Goal: Task Accomplishment & Management: Complete application form

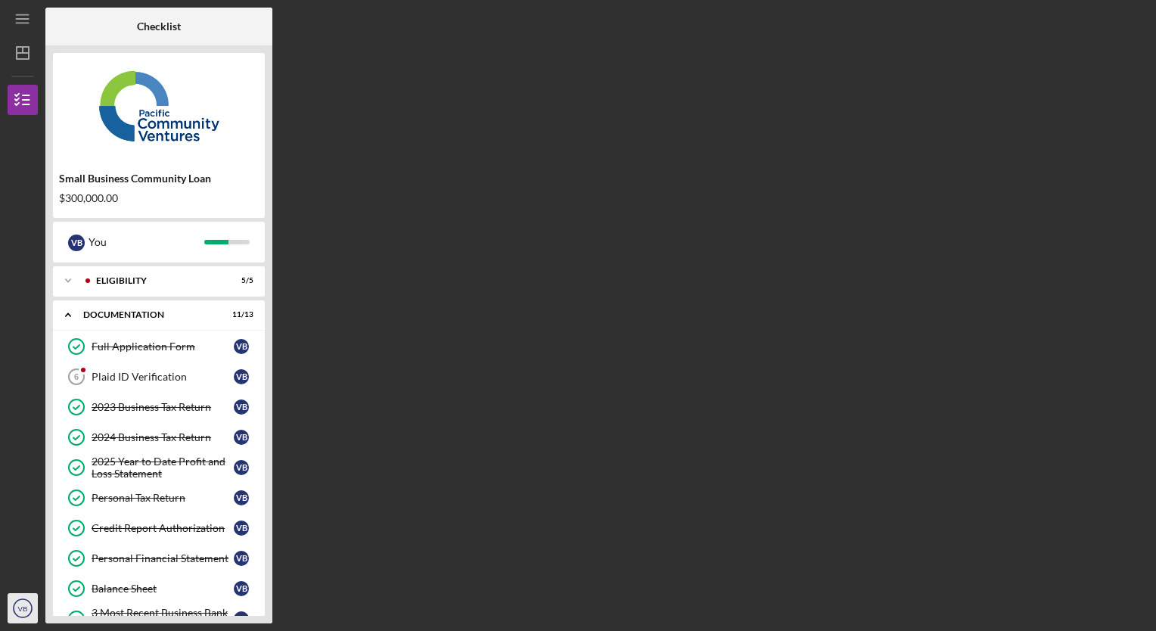
click at [29, 602] on circle "button" at bounding box center [23, 608] width 18 height 18
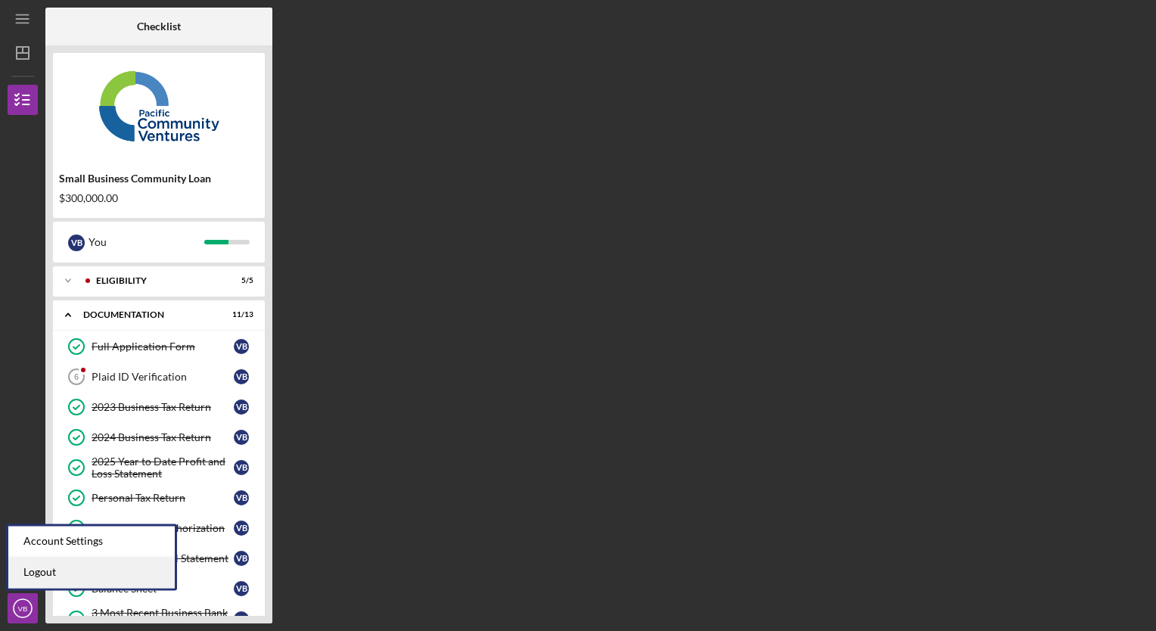
click at [45, 573] on link "Logout" at bounding box center [91, 572] width 166 height 31
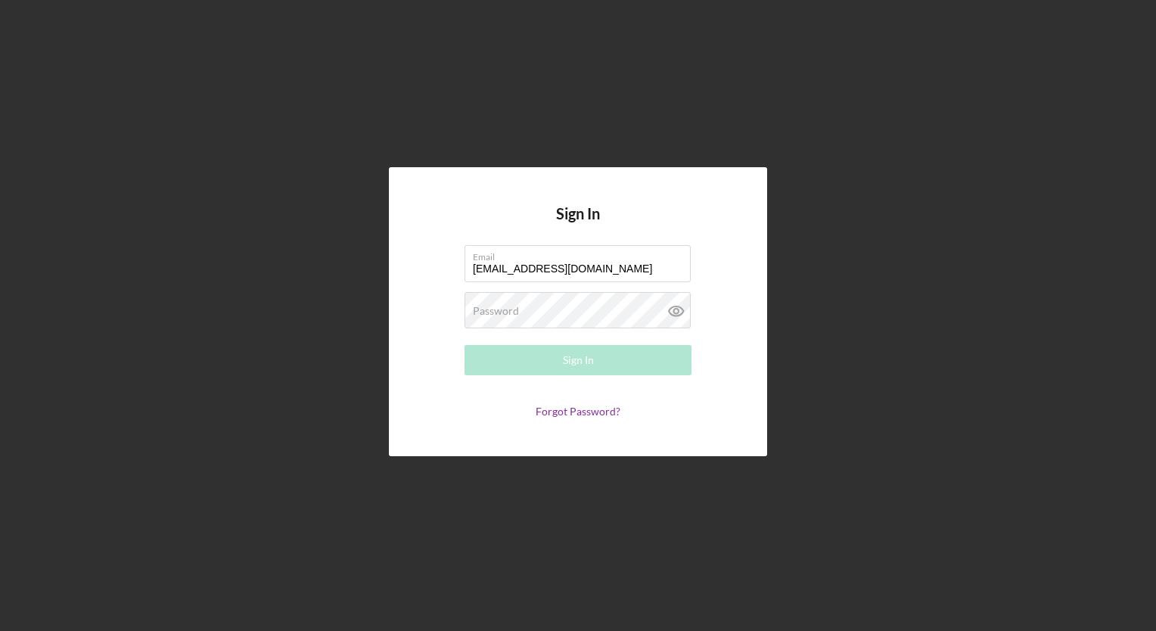
type input "[EMAIL_ADDRESS][DOMAIN_NAME]"
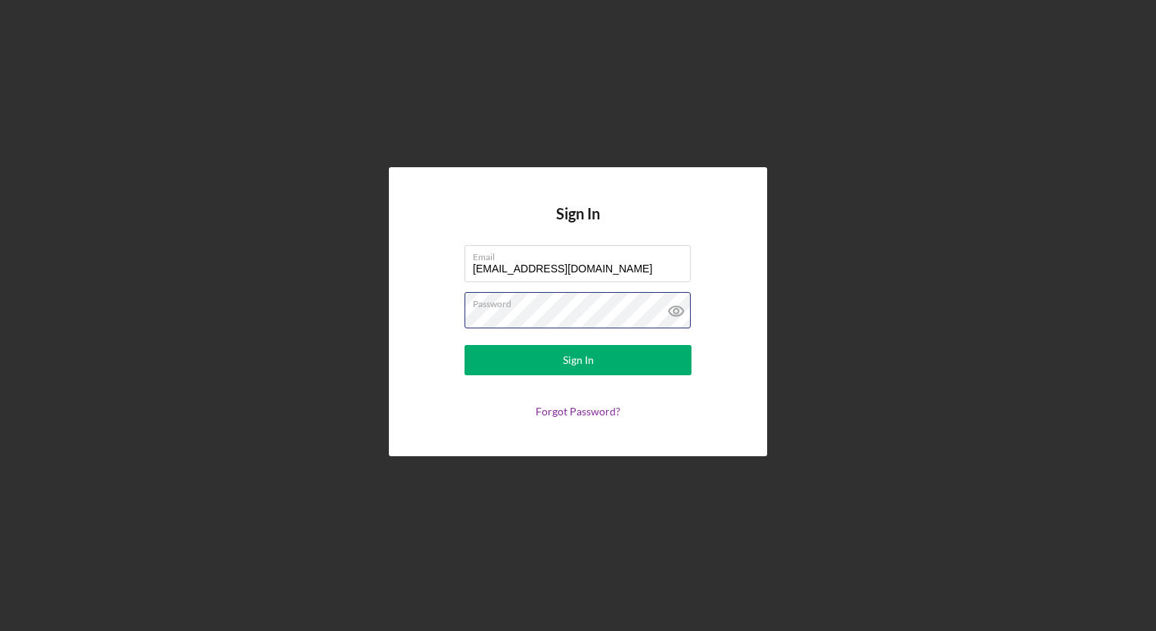
click at [464, 345] on button "Sign In" at bounding box center [577, 360] width 227 height 30
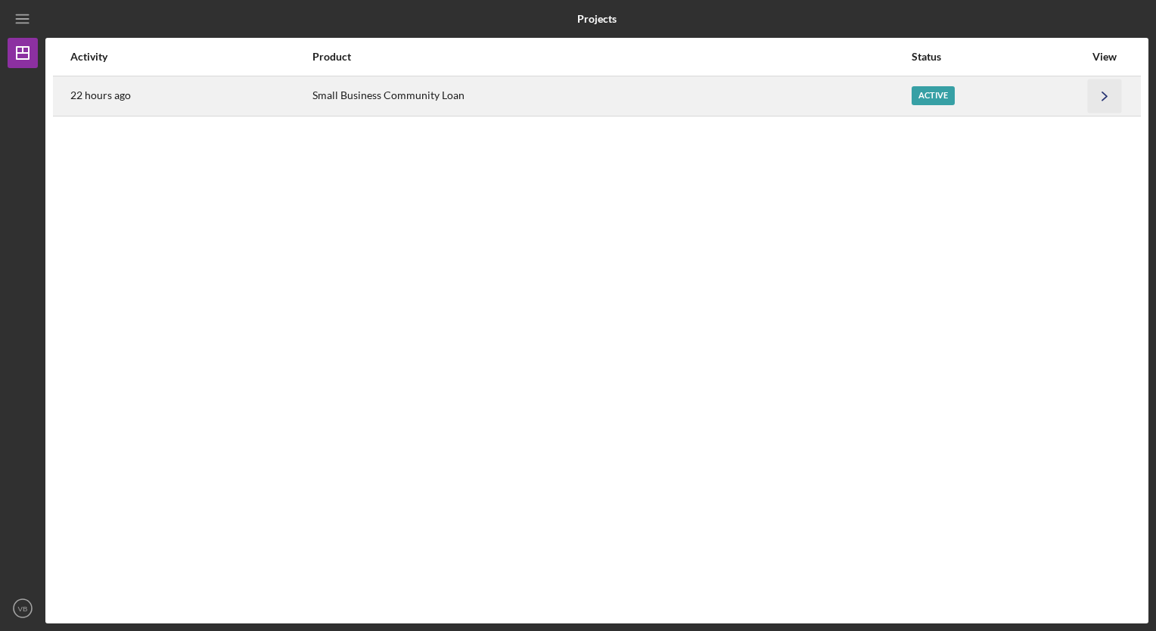
click at [1103, 97] on icon "Icon/Navigate" at bounding box center [1105, 96] width 34 height 34
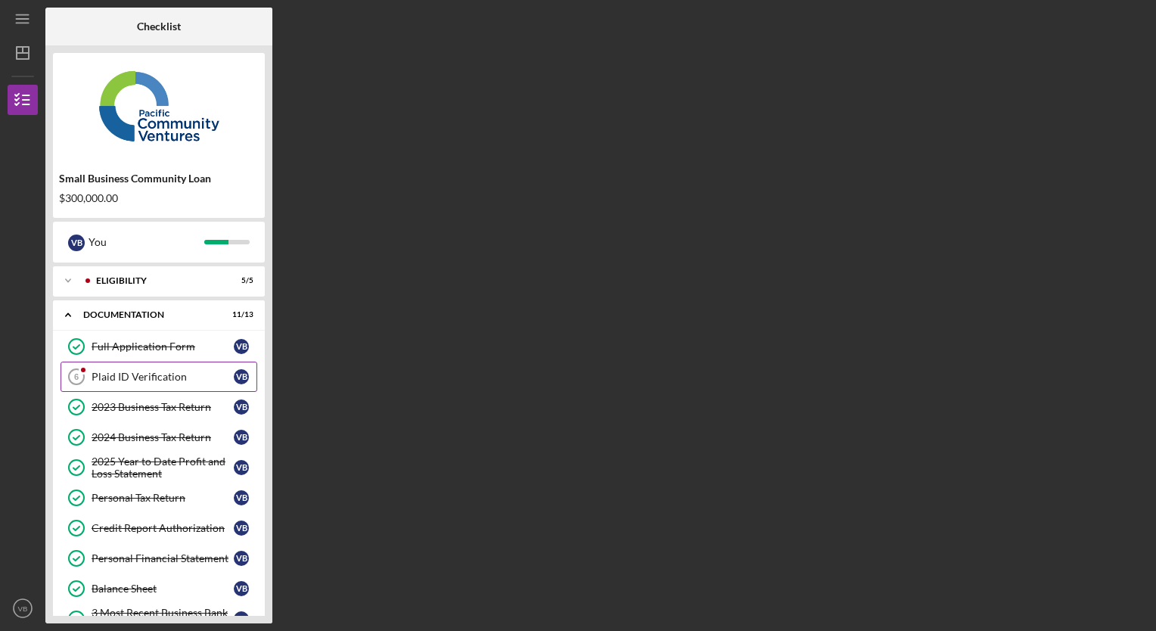
click at [160, 379] on div "Plaid ID Verification" at bounding box center [163, 377] width 142 height 12
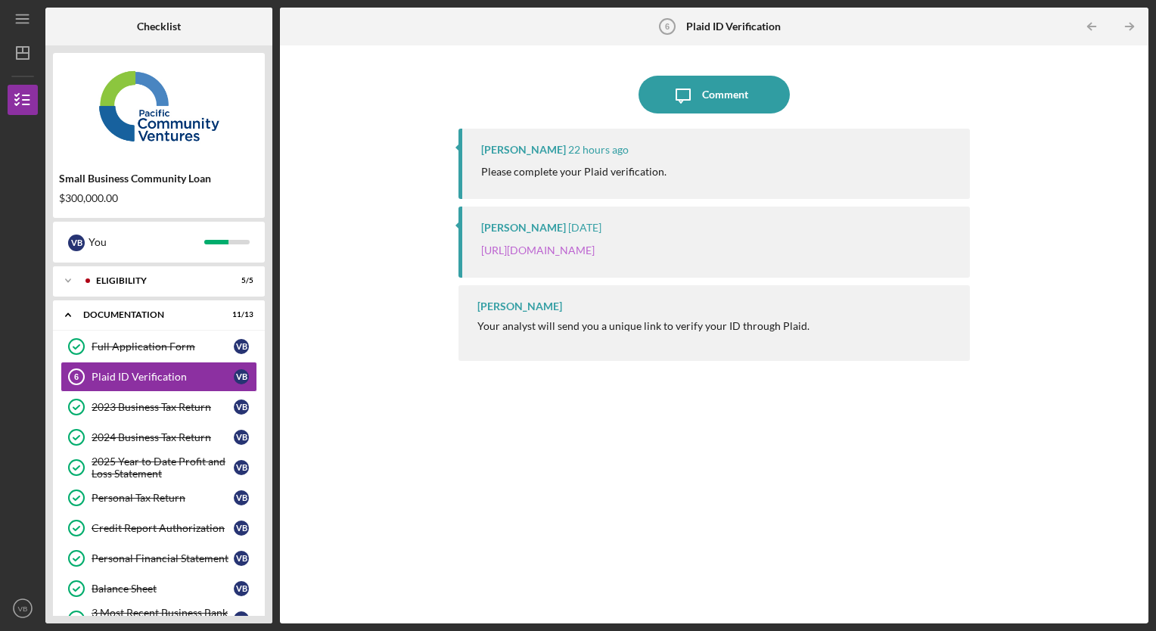
click at [595, 250] on link "[URL][DOMAIN_NAME]" at bounding box center [537, 250] width 113 height 13
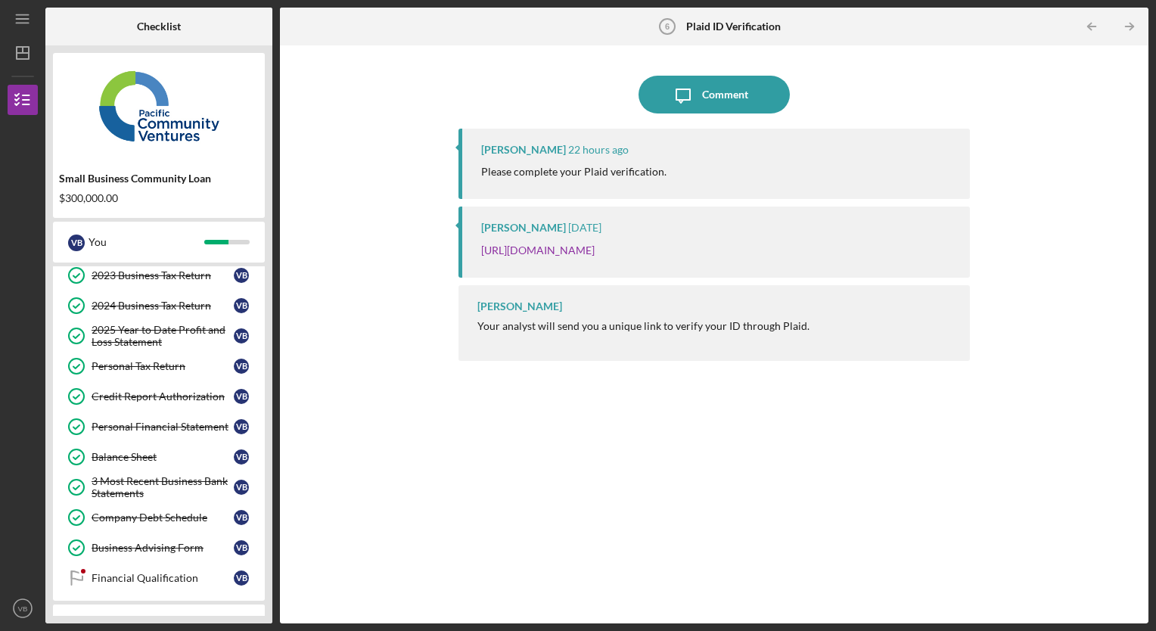
scroll to position [188, 0]
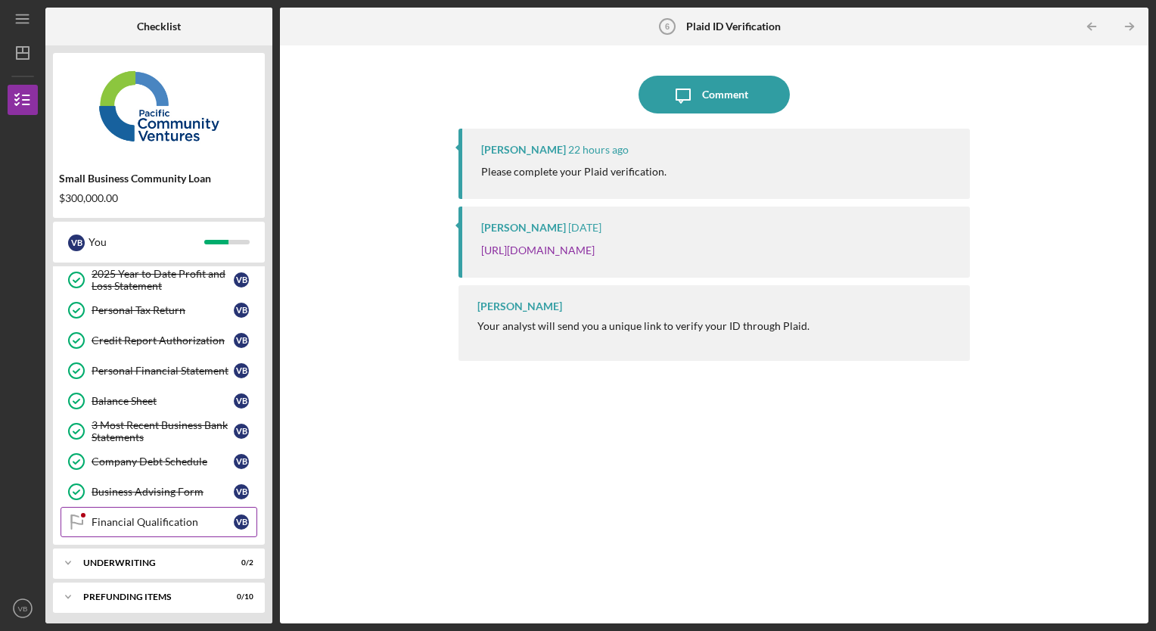
click at [157, 519] on div "Financial Qualification" at bounding box center [163, 522] width 142 height 12
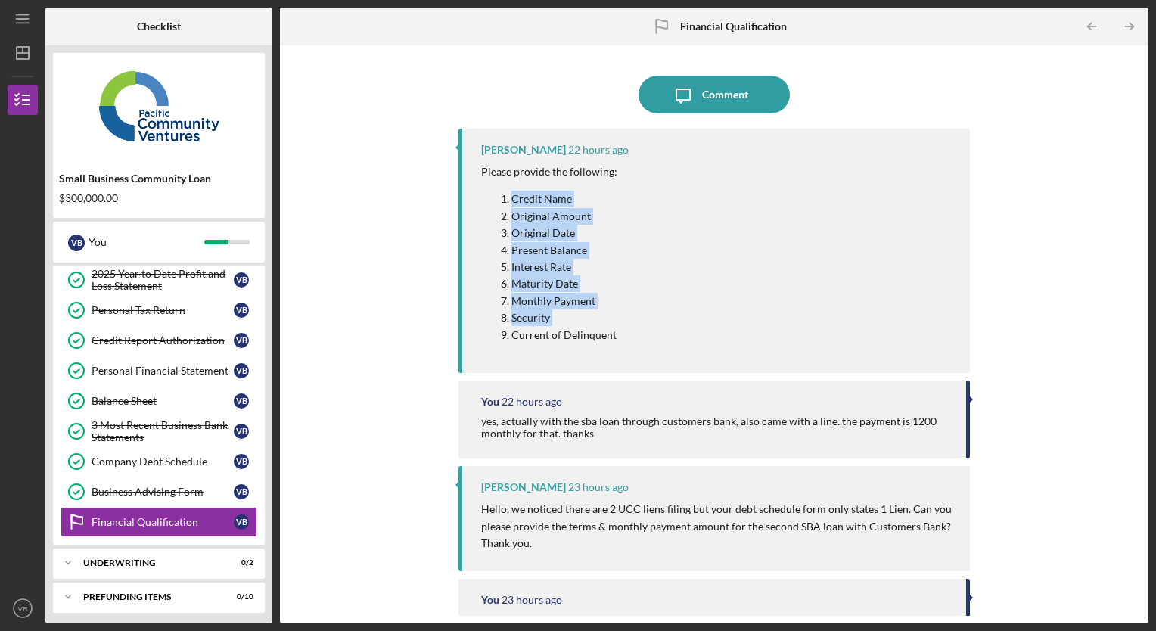
drag, startPoint x: 506, startPoint y: 194, endPoint x: 614, endPoint y: 336, distance: 178.1
click at [614, 336] on div "Please provide the following: Credit Name Original Amount Original Date Present…" at bounding box center [718, 258] width 474 height 191
click at [517, 219] on p "Original Amount" at bounding box center [564, 216] width 106 height 17
drag, startPoint x: 511, startPoint y: 197, endPoint x: 610, endPoint y: 343, distance: 175.8
click at [610, 343] on ol "Credit Name Original Amount Original Date Present Balance Interest Rate Maturit…" at bounding box center [549, 267] width 136 height 153
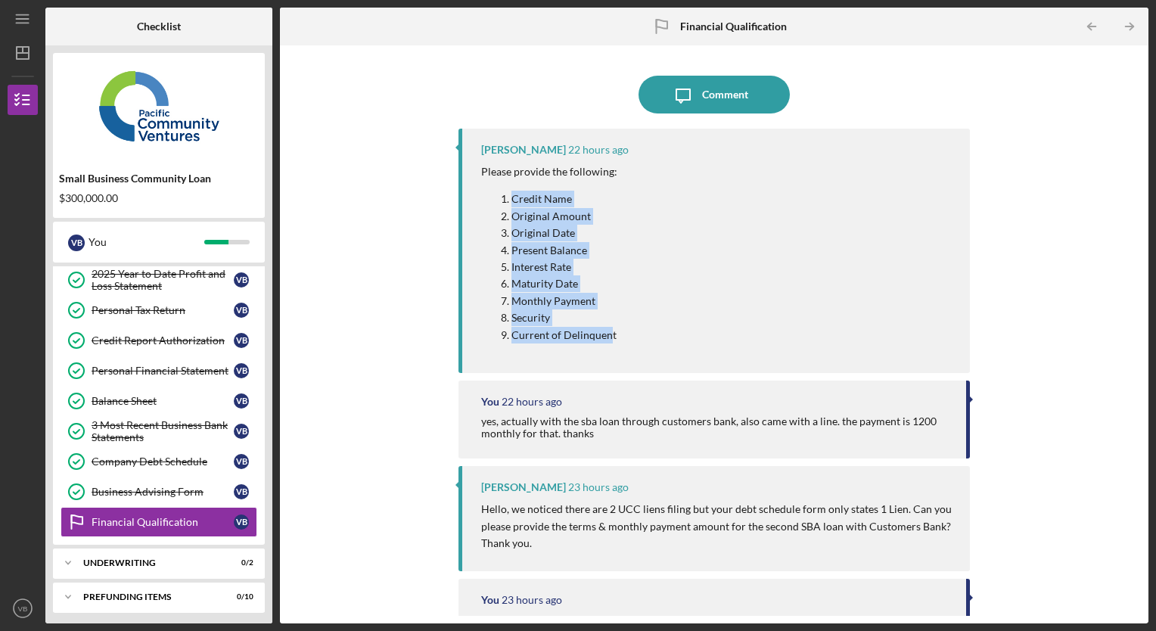
drag, startPoint x: 610, startPoint y: 343, endPoint x: 555, endPoint y: 297, distance: 71.5
copy ol "Credit Name Original Amount Original Date Present Balance Interest Rate Maturit…"
click at [723, 82] on div "Comment" at bounding box center [725, 95] width 46 height 38
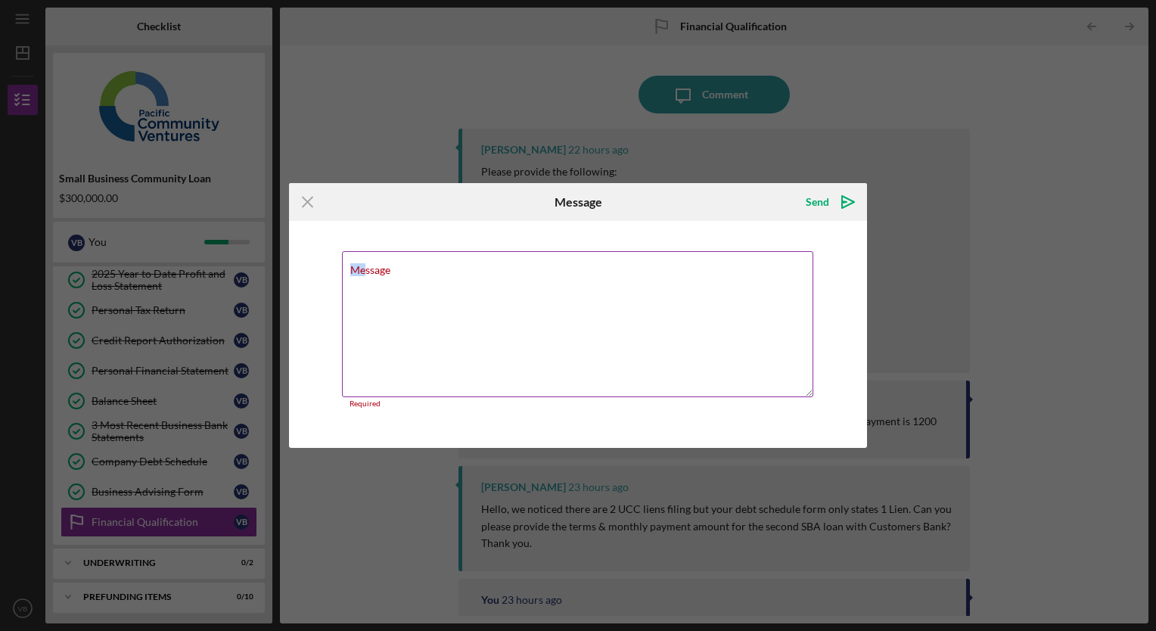
drag, startPoint x: 371, startPoint y: 269, endPoint x: 365, endPoint y: 277, distance: 9.9
click at [365, 277] on div "Message Required" at bounding box center [578, 329] width 472 height 157
paste textarea "Credit Name Original Amount Original Date Present Balance Interest Rate Maturit…"
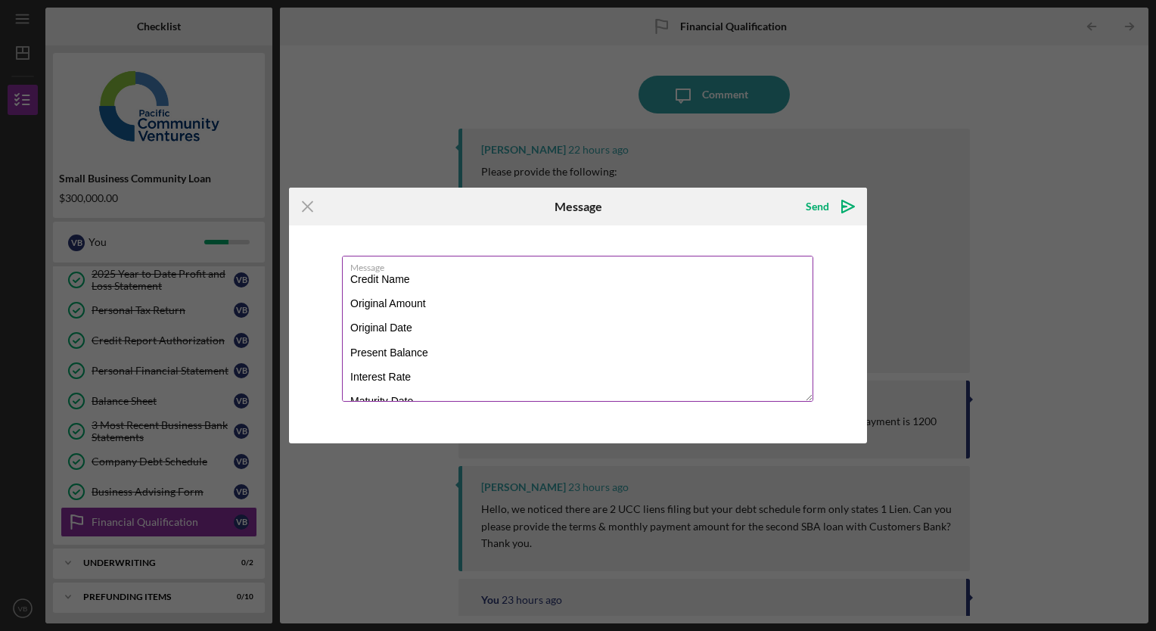
scroll to position [79, 0]
click at [450, 275] on textarea "Credit Name Original Amount Original Date Present Balance Interest Rate Maturit…" at bounding box center [577, 329] width 471 height 146
click at [439, 295] on textarea "Credit Name Original Amount Original Date Present Balance 150,000 Interest Rate…" at bounding box center [577, 329] width 471 height 146
click at [439, 322] on textarea "Credit Name Original Amount Original Date Present Balance 150,000 Interest Rate…" at bounding box center [577, 329] width 471 height 146
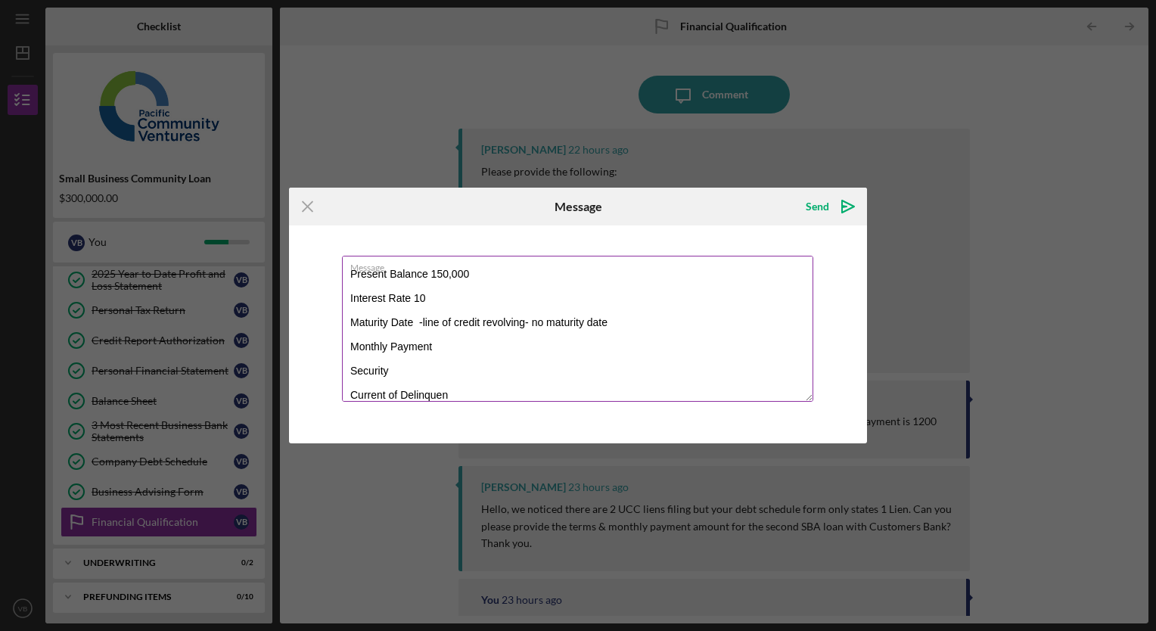
click at [473, 356] on textarea "Credit Name Original Amount Original Date Present Balance 150,000 Interest Rate…" at bounding box center [577, 329] width 471 height 146
click at [463, 349] on textarea "Credit Name Original Amount Original Date Present Balance 150,000 Interest Rate…" at bounding box center [577, 329] width 471 height 146
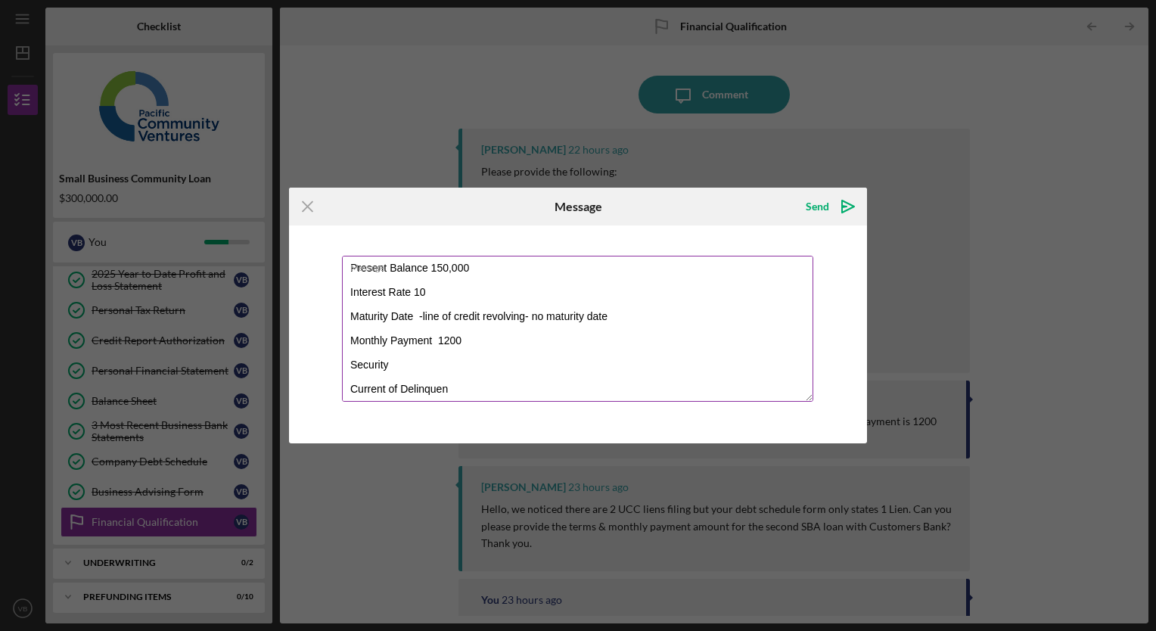
click at [414, 365] on textarea "Credit Name Original Amount Original Date Present Balance 150,000 Interest Rate…" at bounding box center [577, 329] width 471 height 146
type textarea "Credit Name Original Amount Original Date Present Balance 150,000 Interest Rate…"
click at [826, 203] on div "Send" at bounding box center [817, 206] width 23 height 30
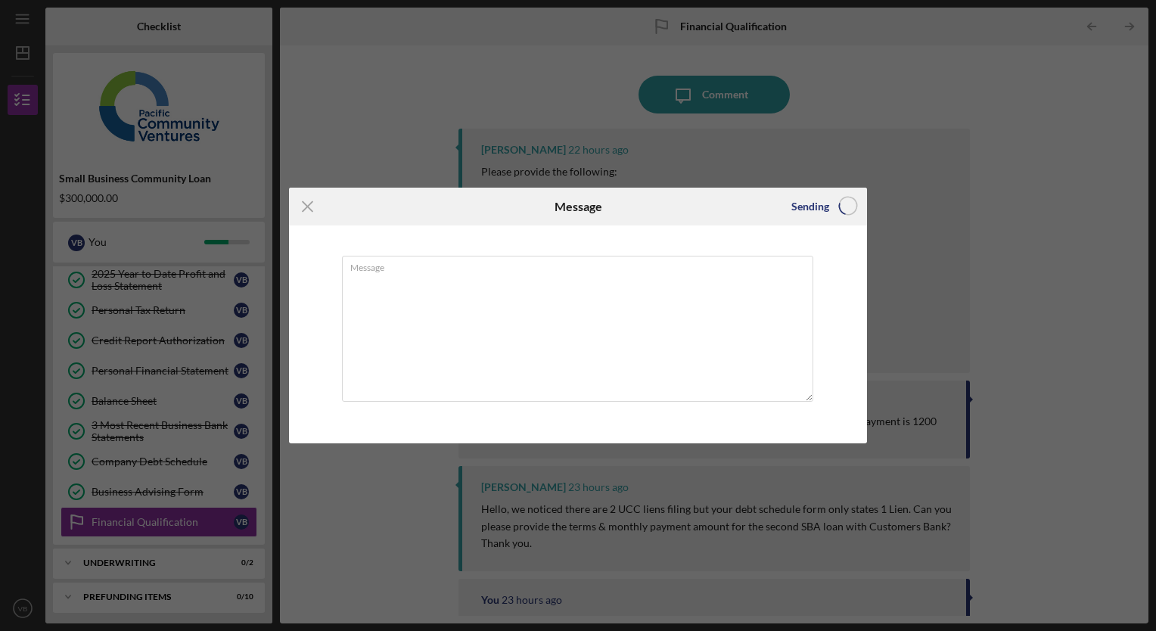
scroll to position [0, 0]
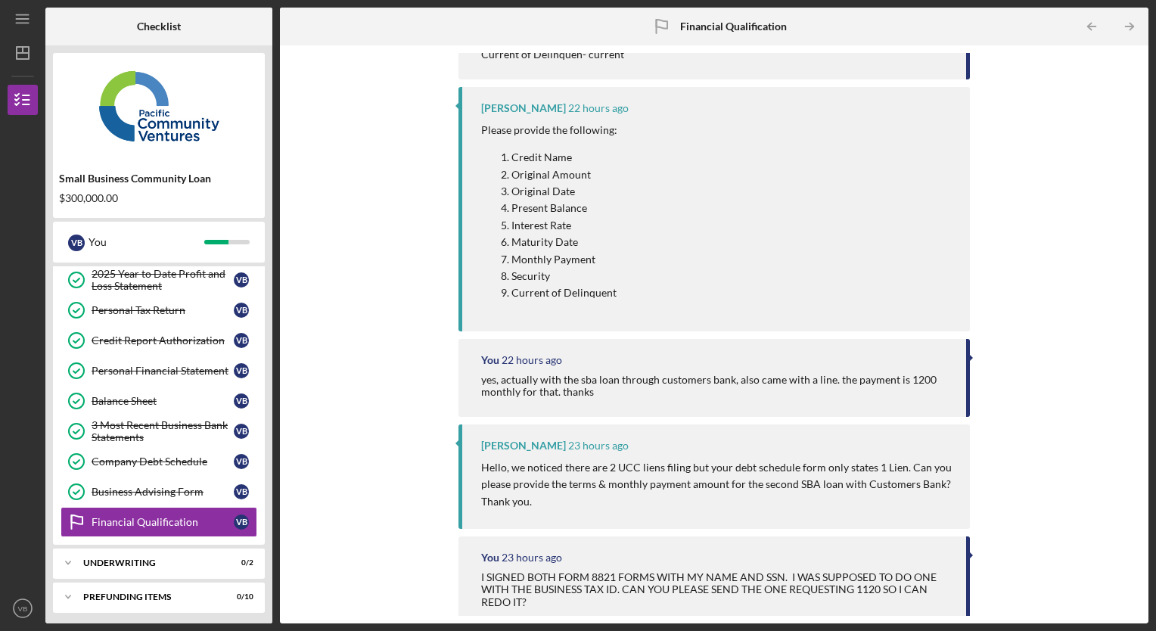
scroll to position [312, 0]
click at [137, 558] on div "Underwriting" at bounding box center [164, 562] width 163 height 9
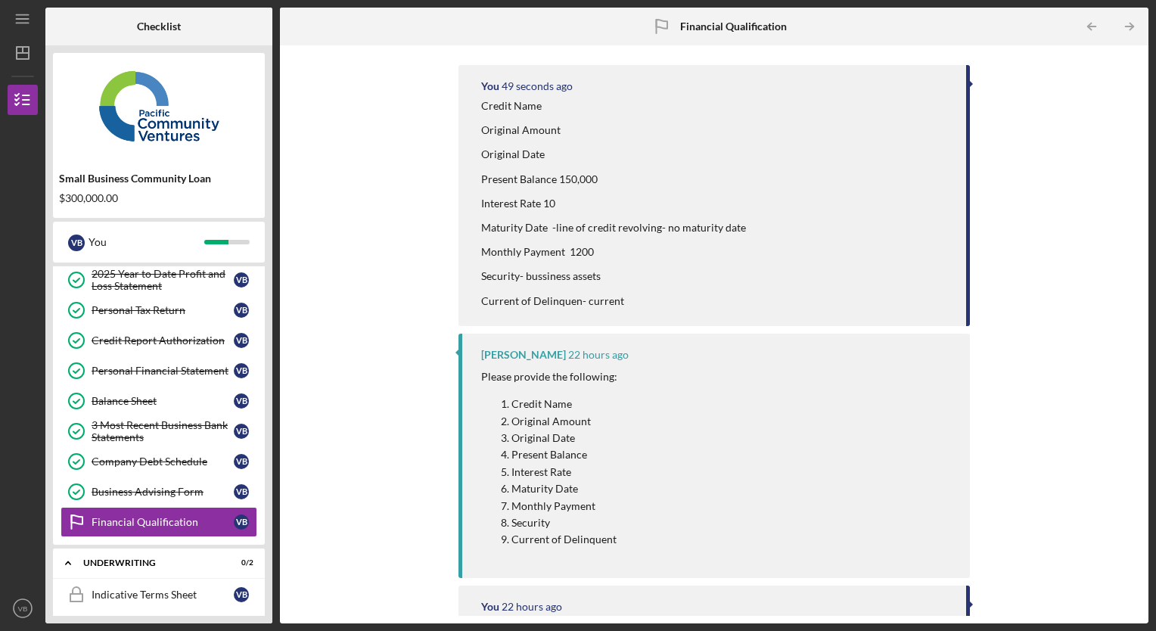
scroll to position [0, 0]
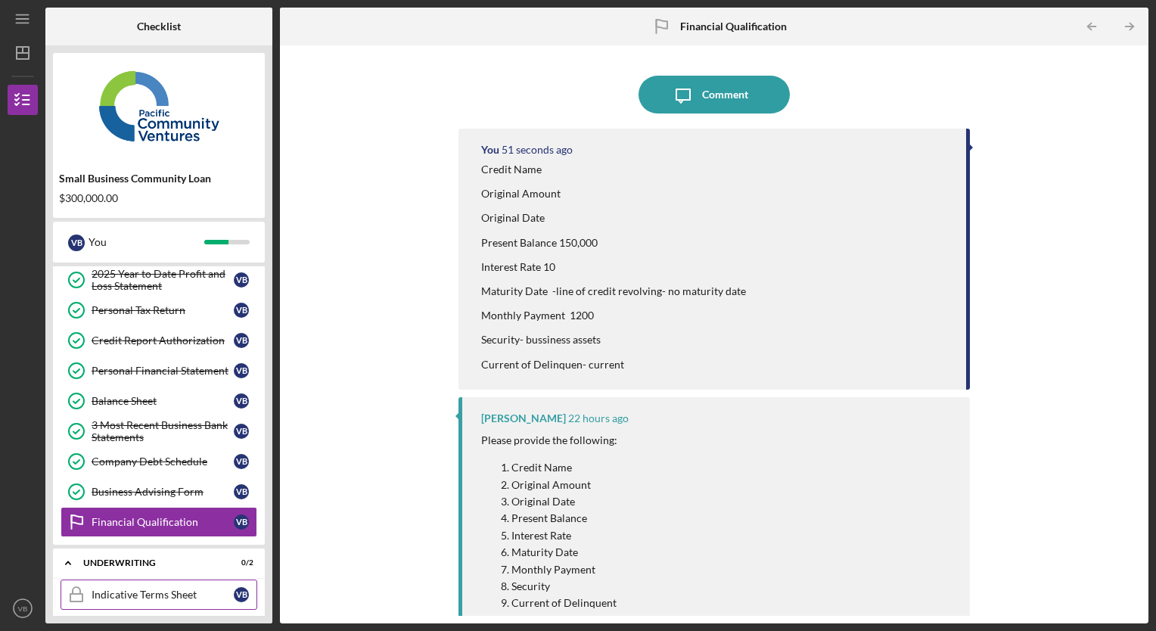
click at [136, 590] on div "Indicative Terms Sheet" at bounding box center [163, 594] width 142 height 12
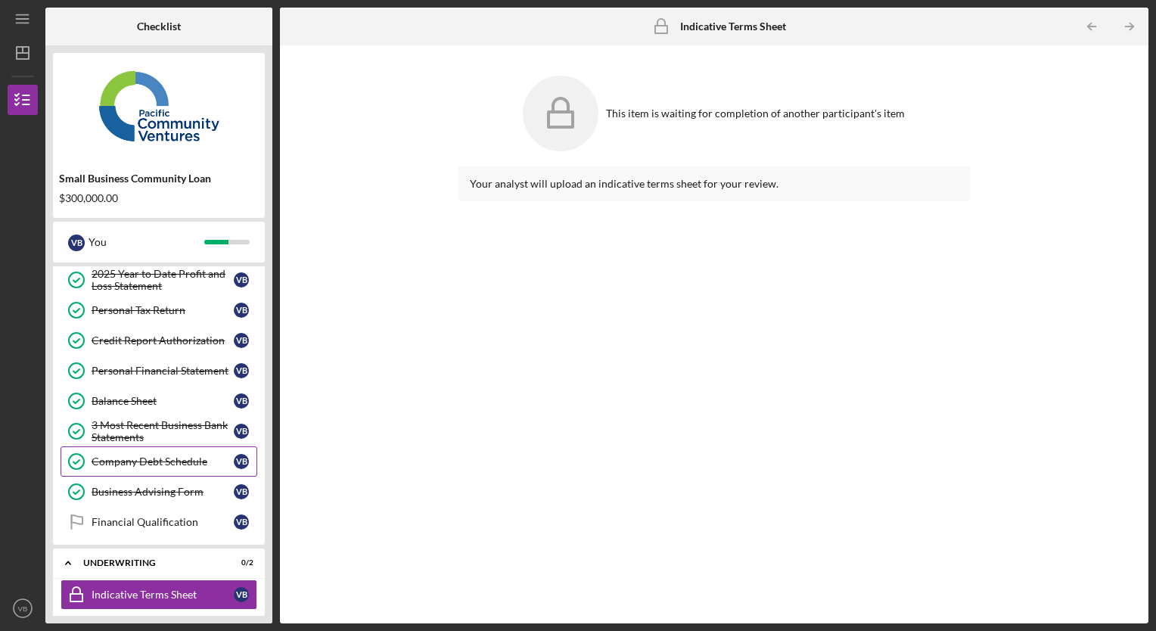
scroll to position [256, 0]
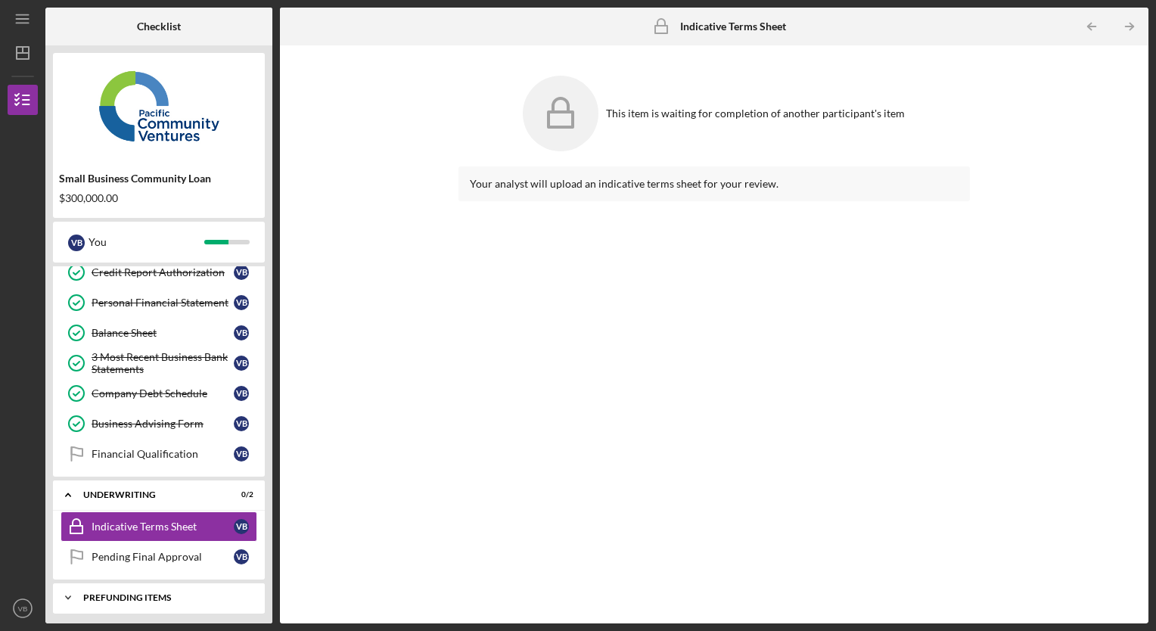
click at [143, 593] on div "Prefunding Items" at bounding box center [164, 597] width 163 height 9
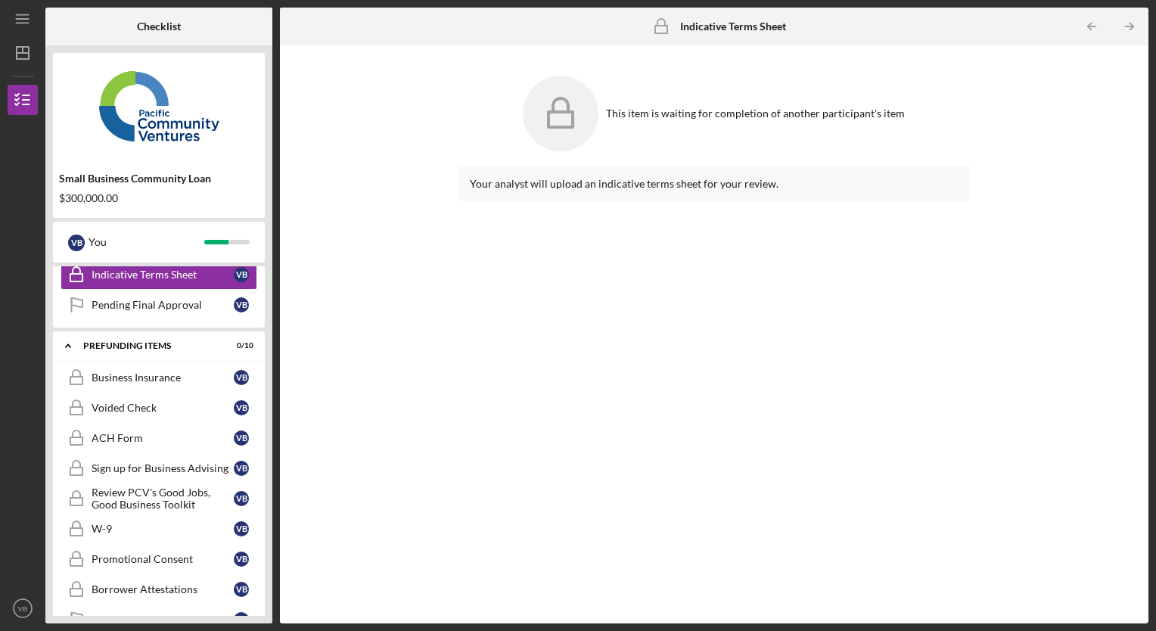
scroll to position [563, 0]
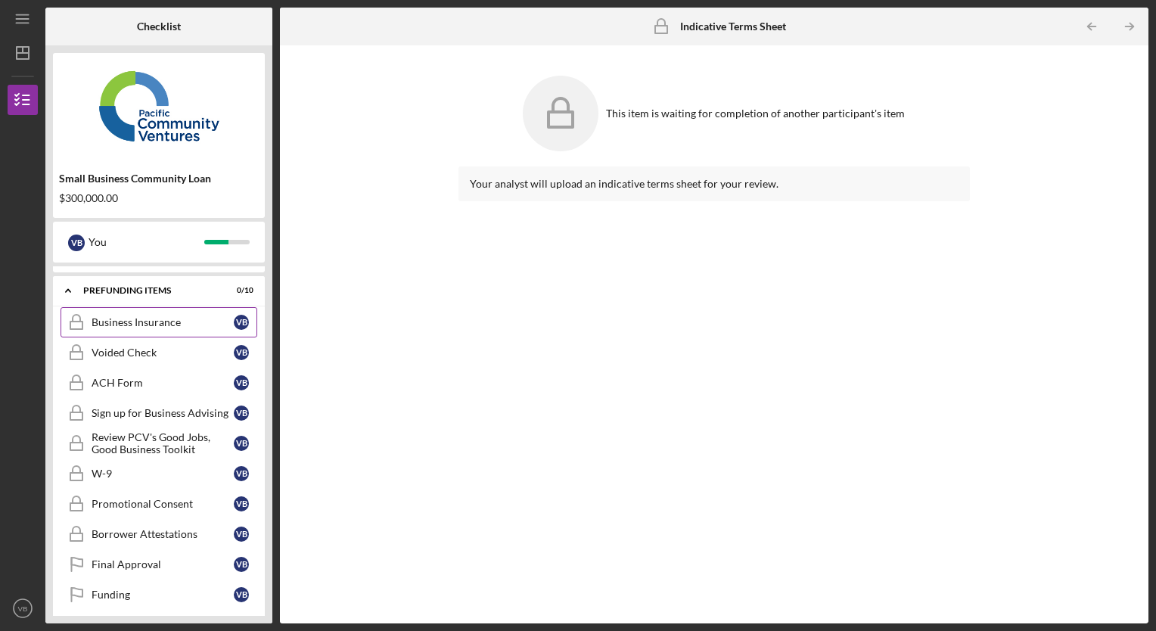
click at [153, 318] on div "Business Insurance" at bounding box center [163, 322] width 142 height 12
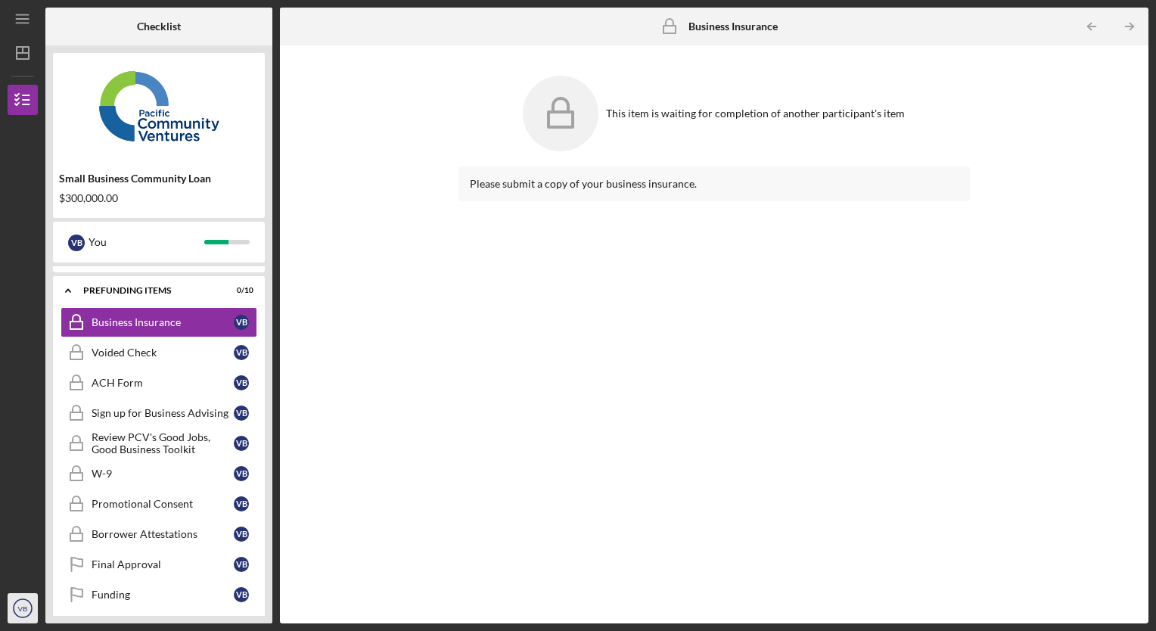
click at [27, 618] on icon "VB" at bounding box center [23, 608] width 30 height 38
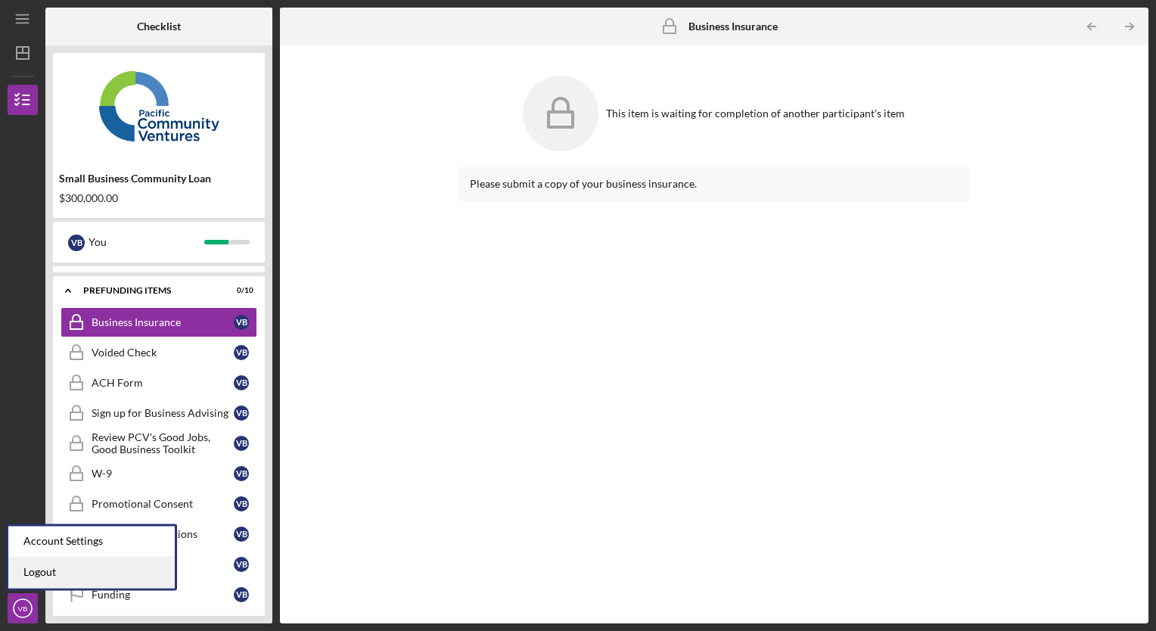
click at [44, 572] on link "Logout" at bounding box center [91, 572] width 166 height 31
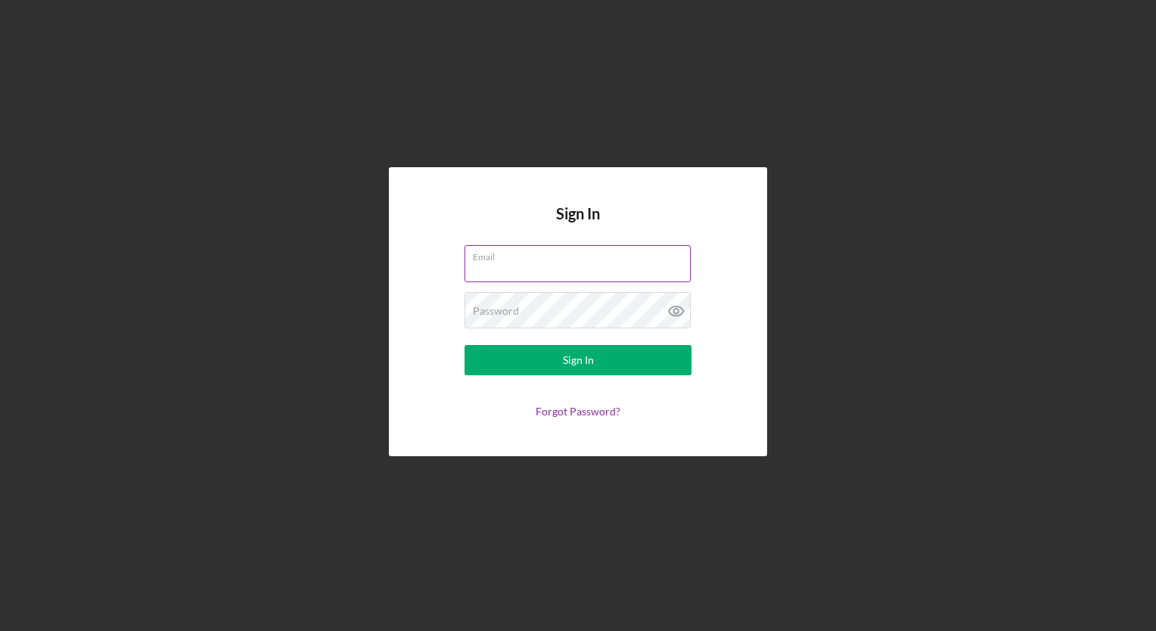
type input "a"
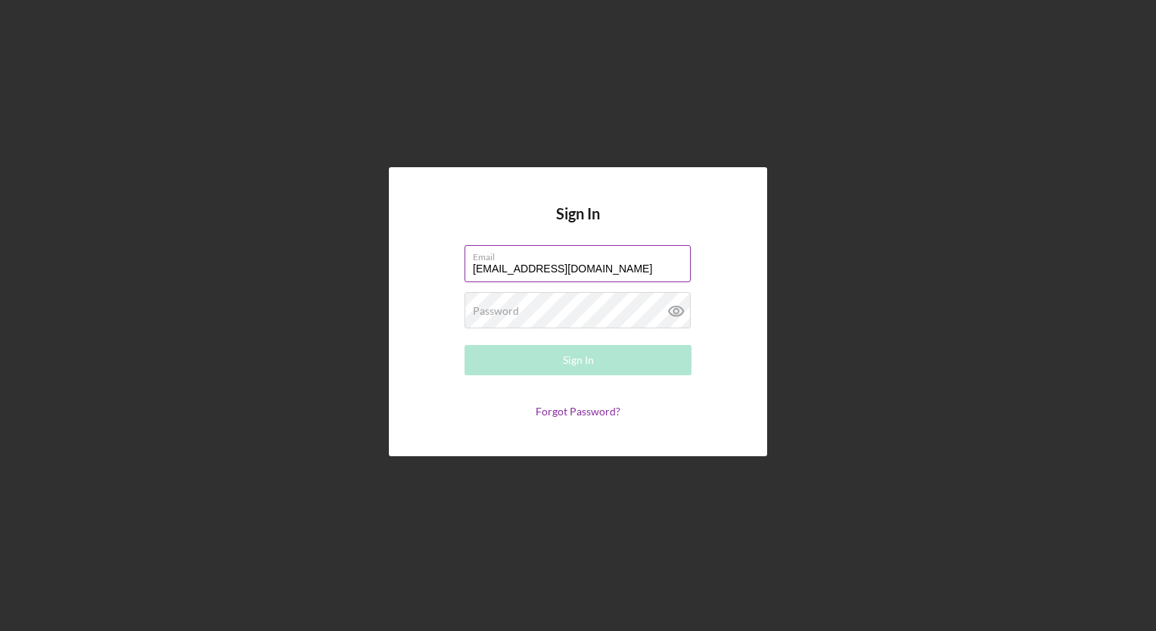
type input "connectcarehospice@gmail.com"
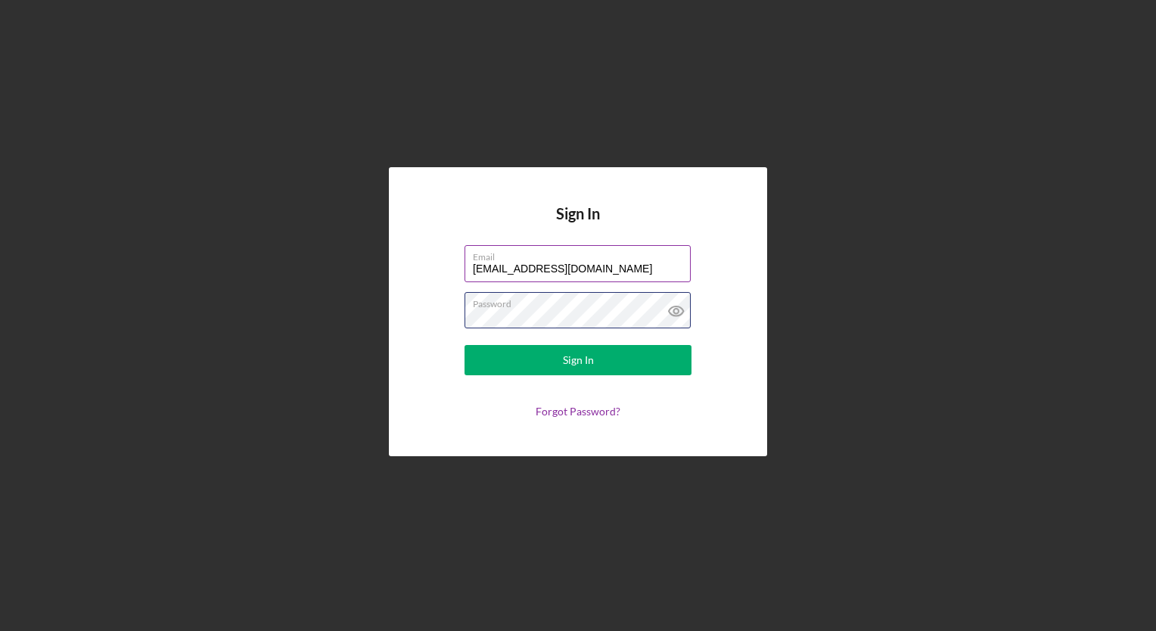
click at [464, 345] on button "Sign In" at bounding box center [577, 360] width 227 height 30
